Goal: Information Seeking & Learning: Learn about a topic

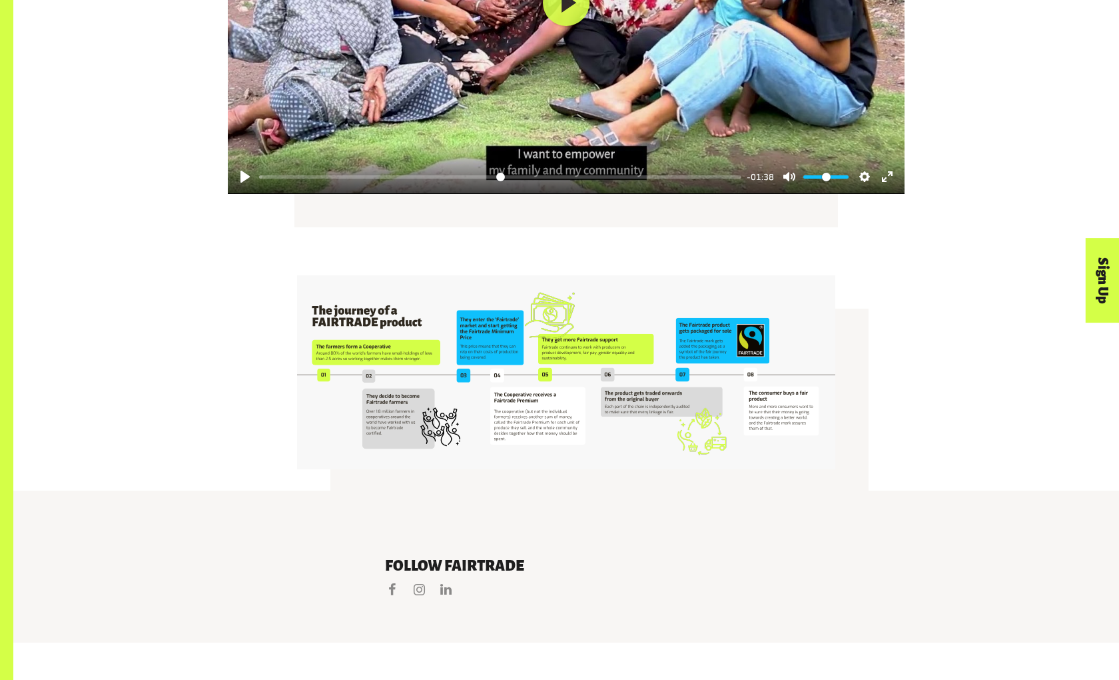
scroll to position [2460, 0]
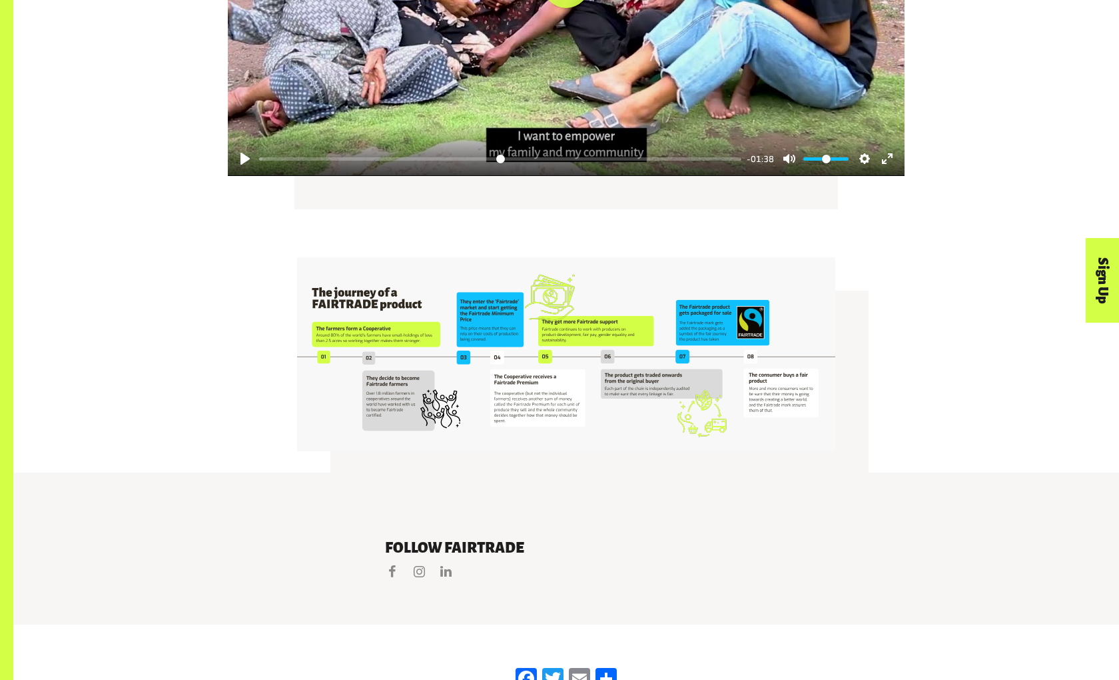
click at [636, 334] on img at bounding box center [566, 354] width 538 height 194
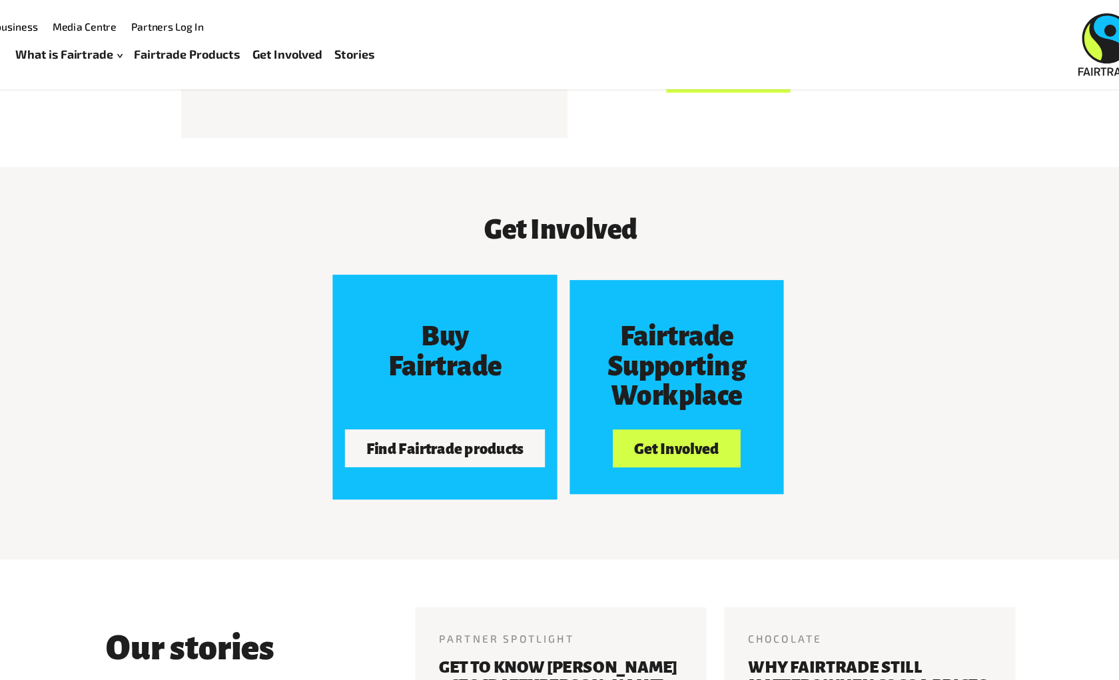
scroll to position [0, 0]
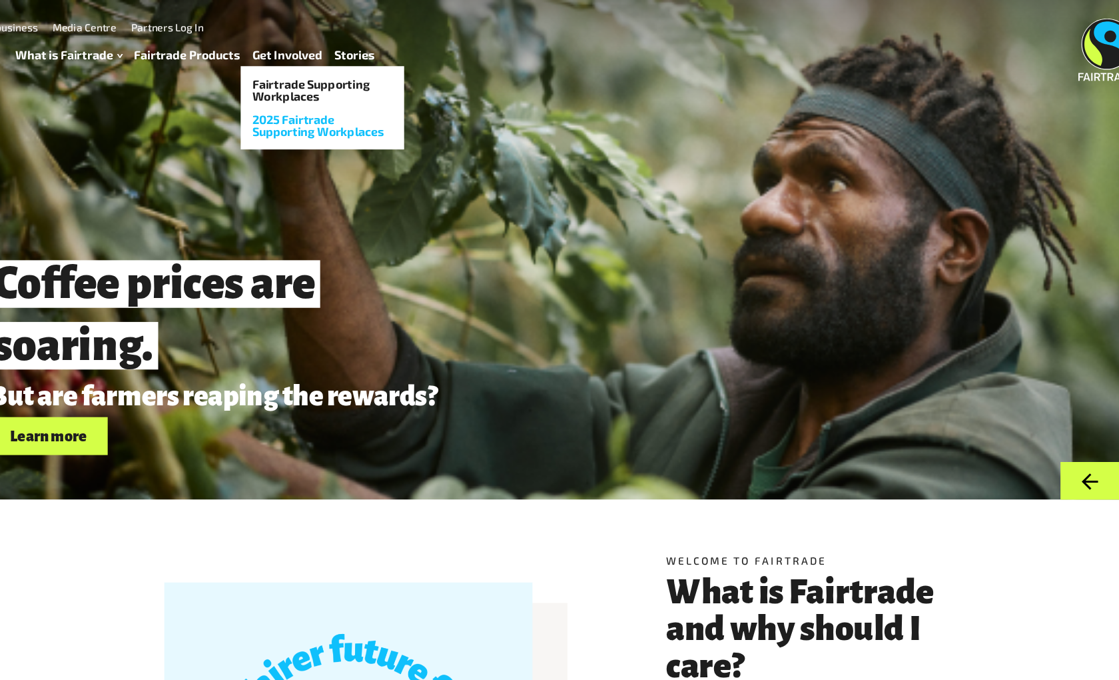
click at [332, 109] on link "2025 Fairtrade Supporting Workplaces" at bounding box center [352, 113] width 147 height 32
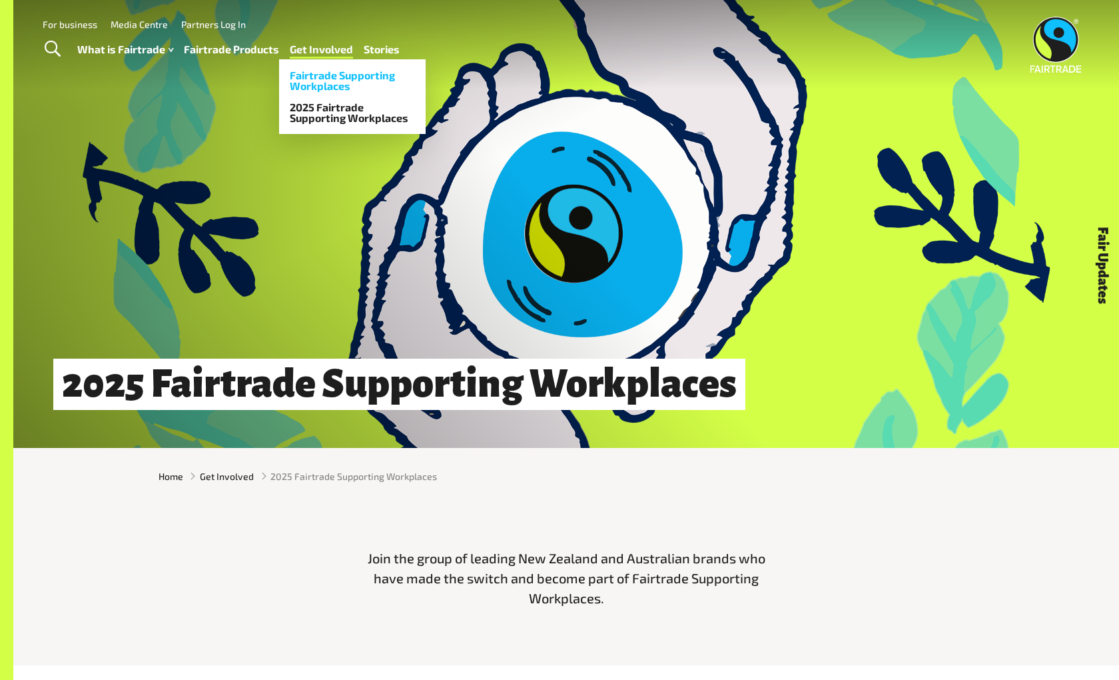
click at [342, 93] on link "Fairtrade Supporting Workplaces" at bounding box center [352, 81] width 147 height 32
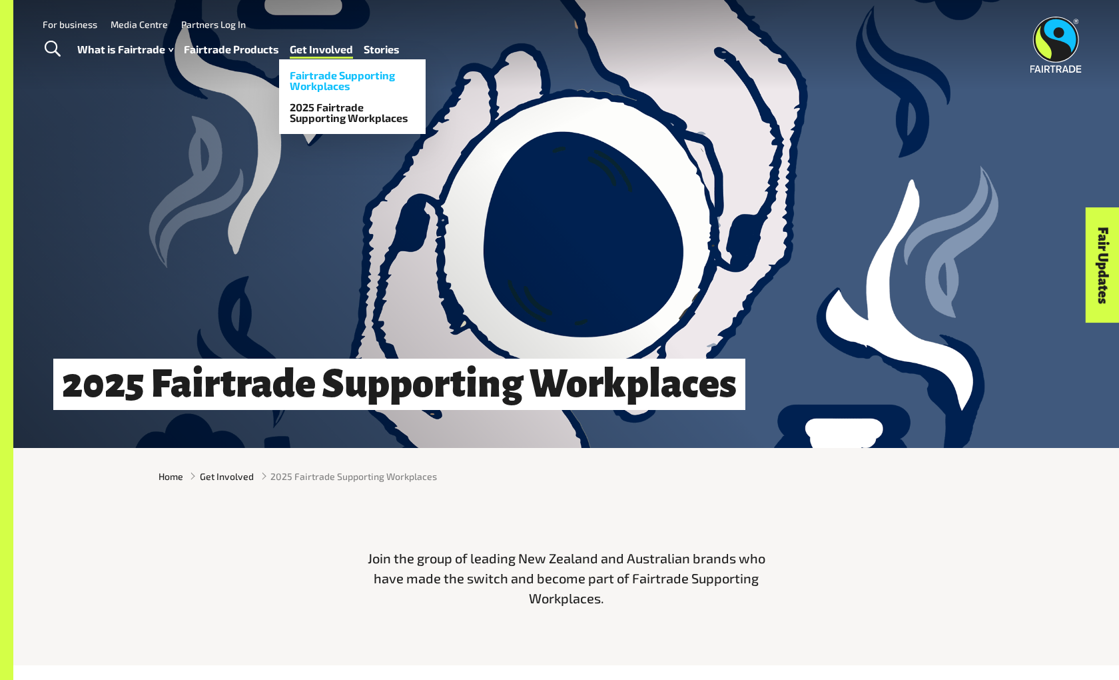
click at [338, 77] on link "Fairtrade Supporting Workplaces" at bounding box center [352, 81] width 147 height 32
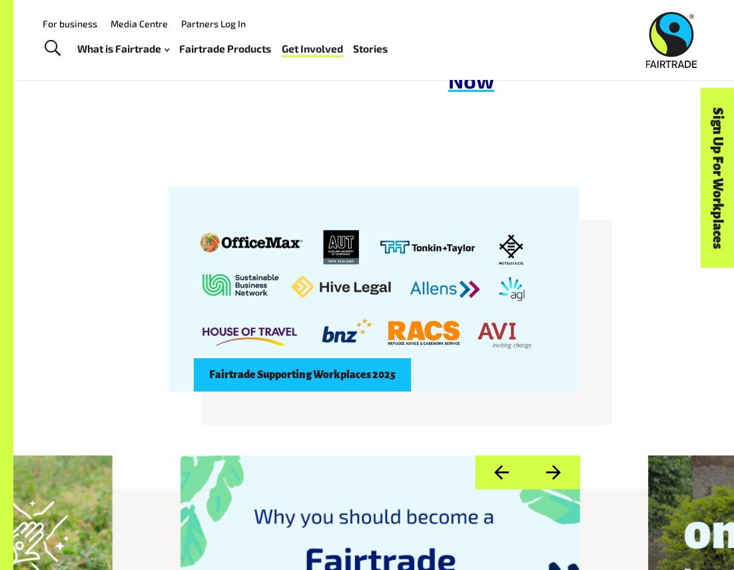
scroll to position [1099, 0]
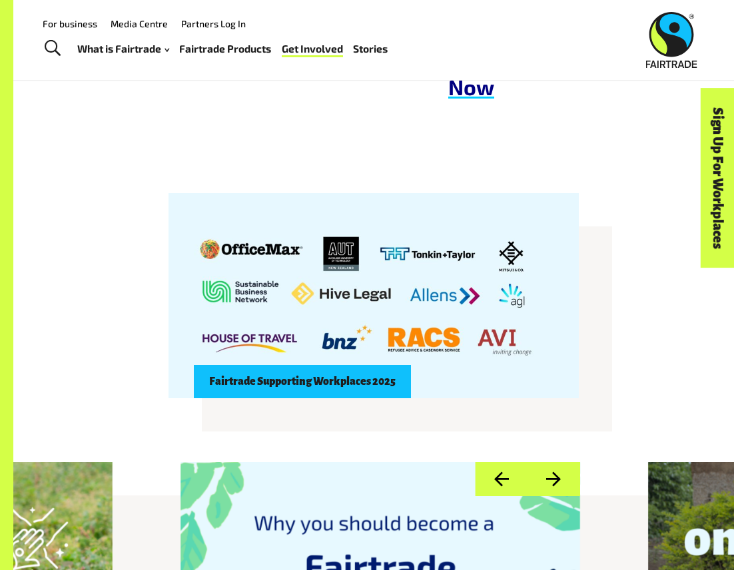
click at [13, 249] on div "Fairtrade Supporting Workplaces 2025" at bounding box center [373, 296] width 721 height 248
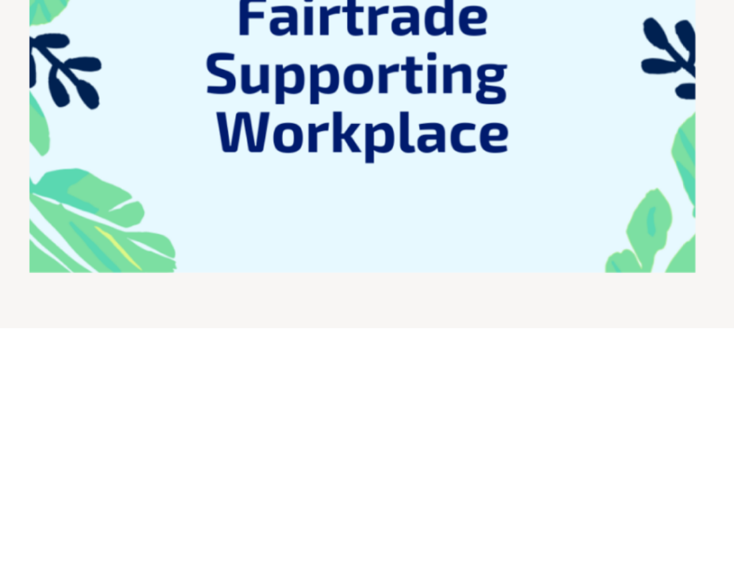
scroll to position [1429, 0]
